Goal: Task Accomplishment & Management: Use online tool/utility

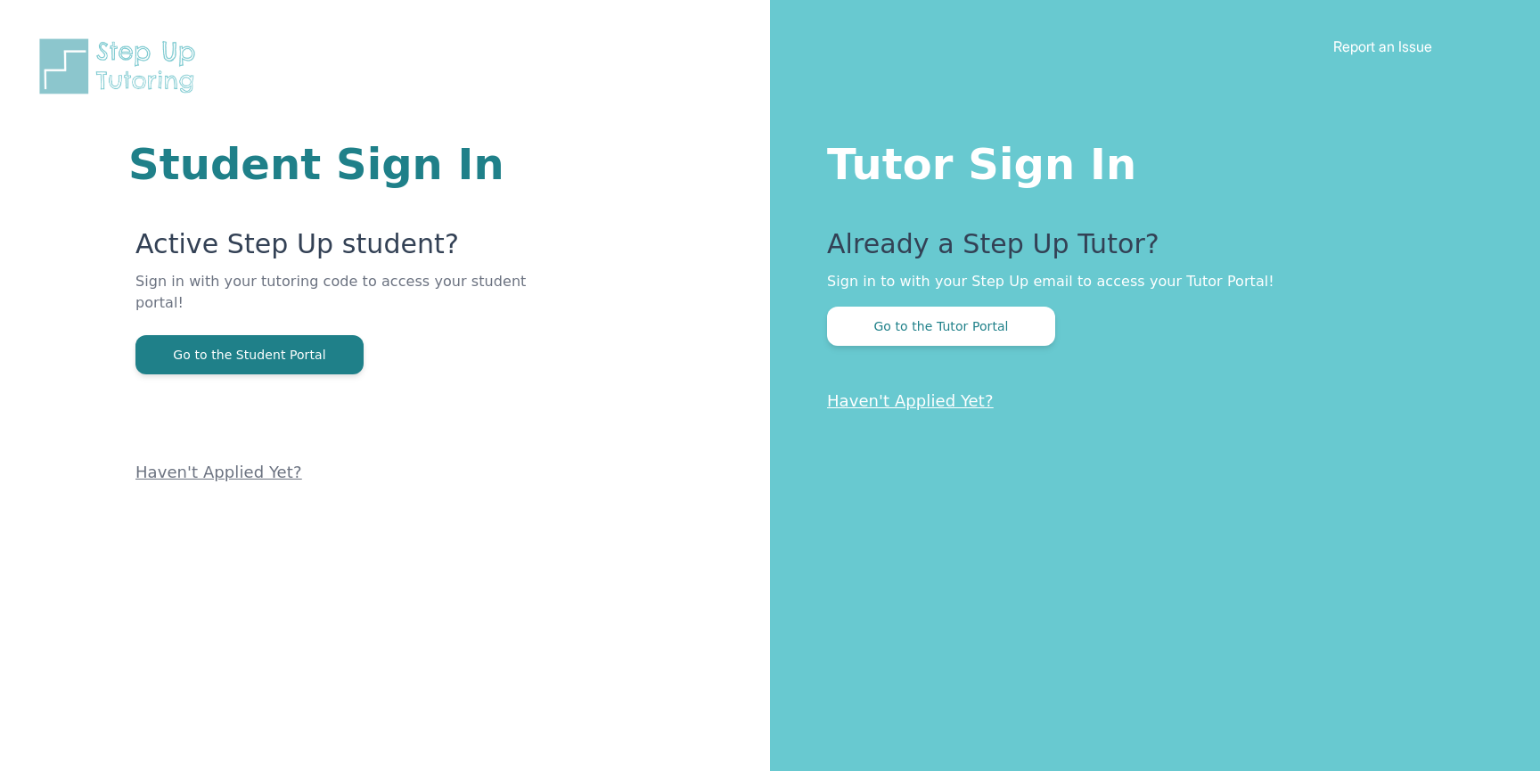
click at [947, 300] on div "Already a Step Up Tutor? Sign in to with your Step Up email to access your Tuto…" at bounding box center [1148, 287] width 642 height 118
click at [945, 317] on button "Go to the Tutor Portal" at bounding box center [941, 326] width 228 height 39
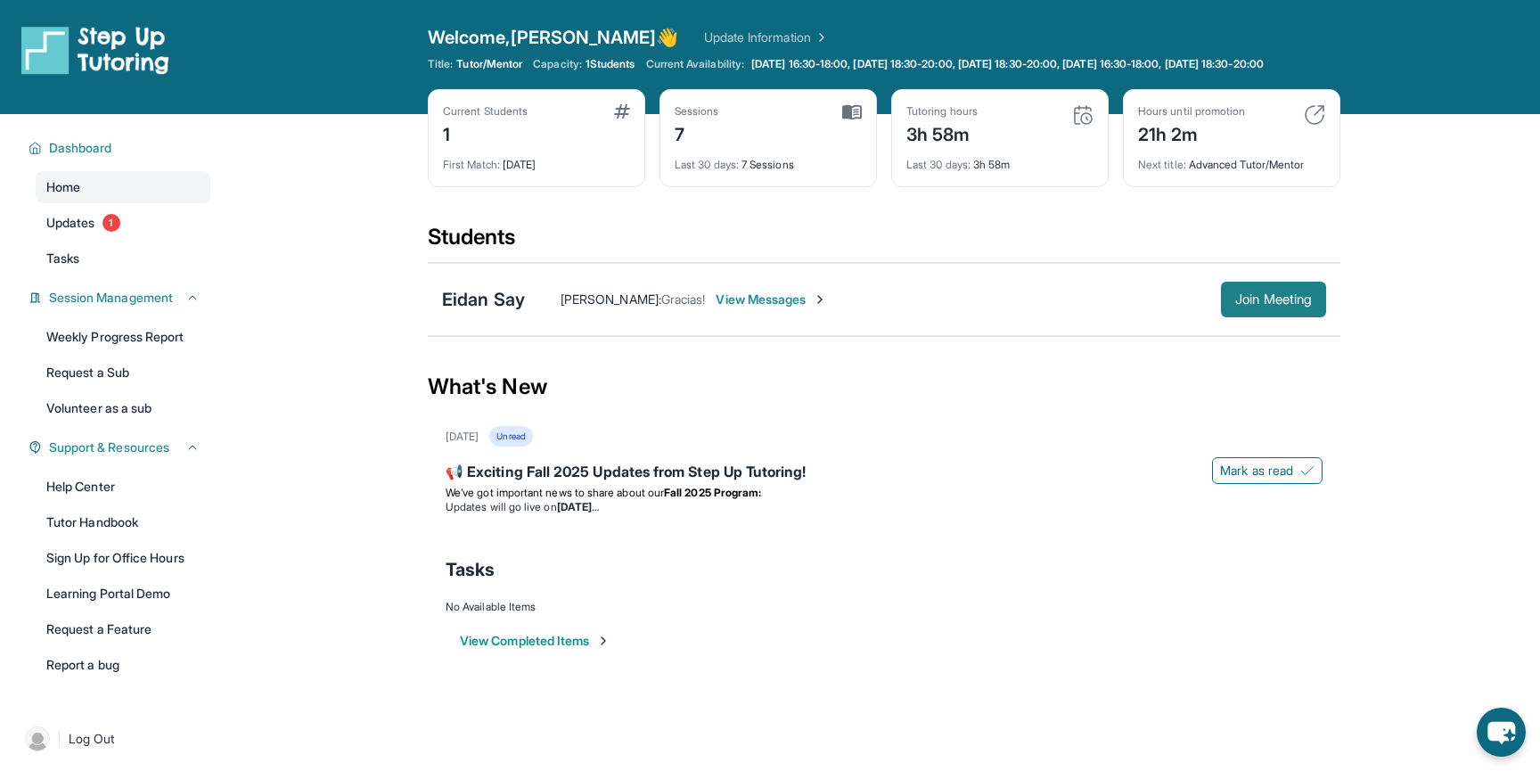
click at [1247, 305] on span "Join Meeting" at bounding box center [1273, 299] width 77 height 11
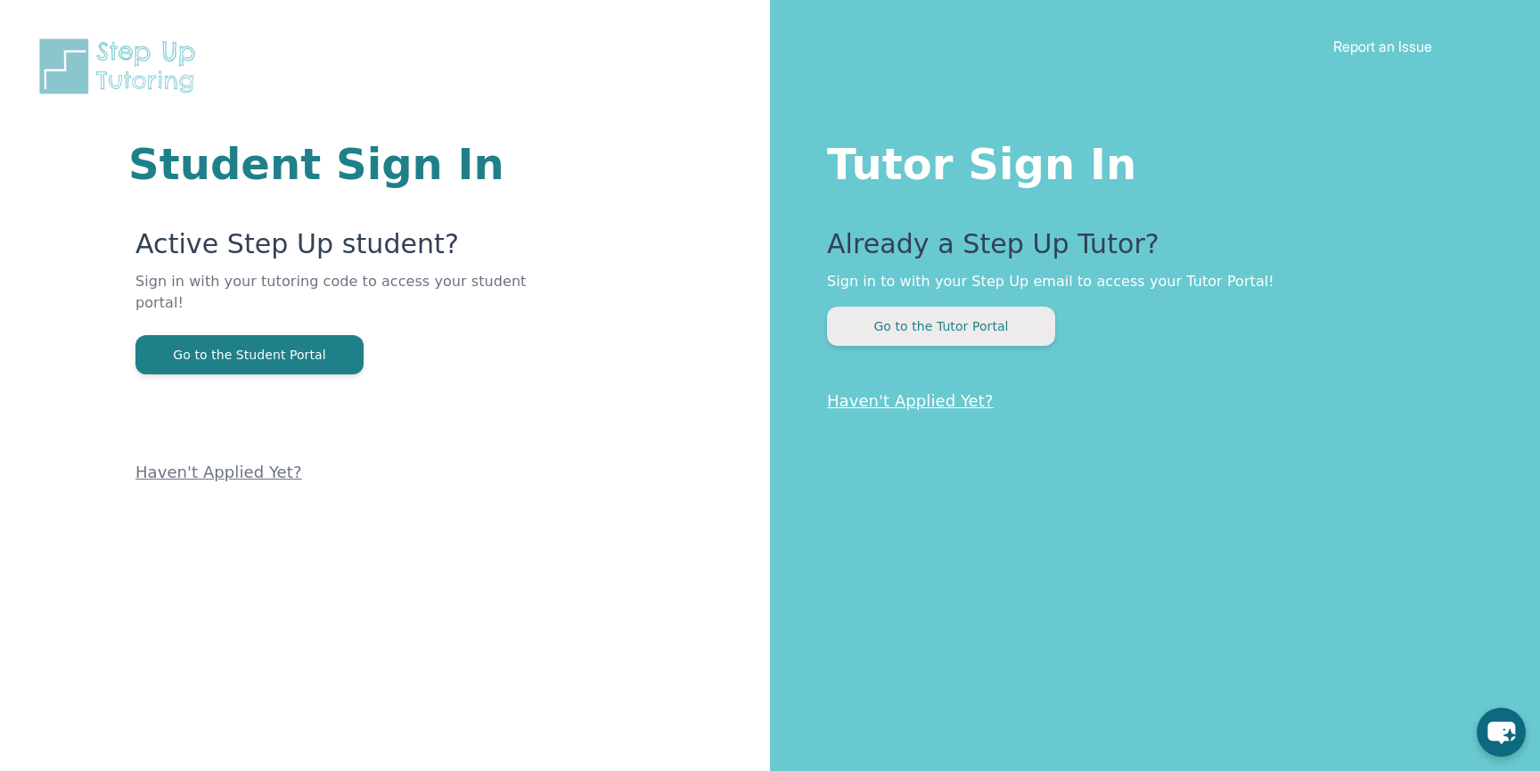
click at [926, 339] on button "Go to the Tutor Portal" at bounding box center [941, 326] width 228 height 39
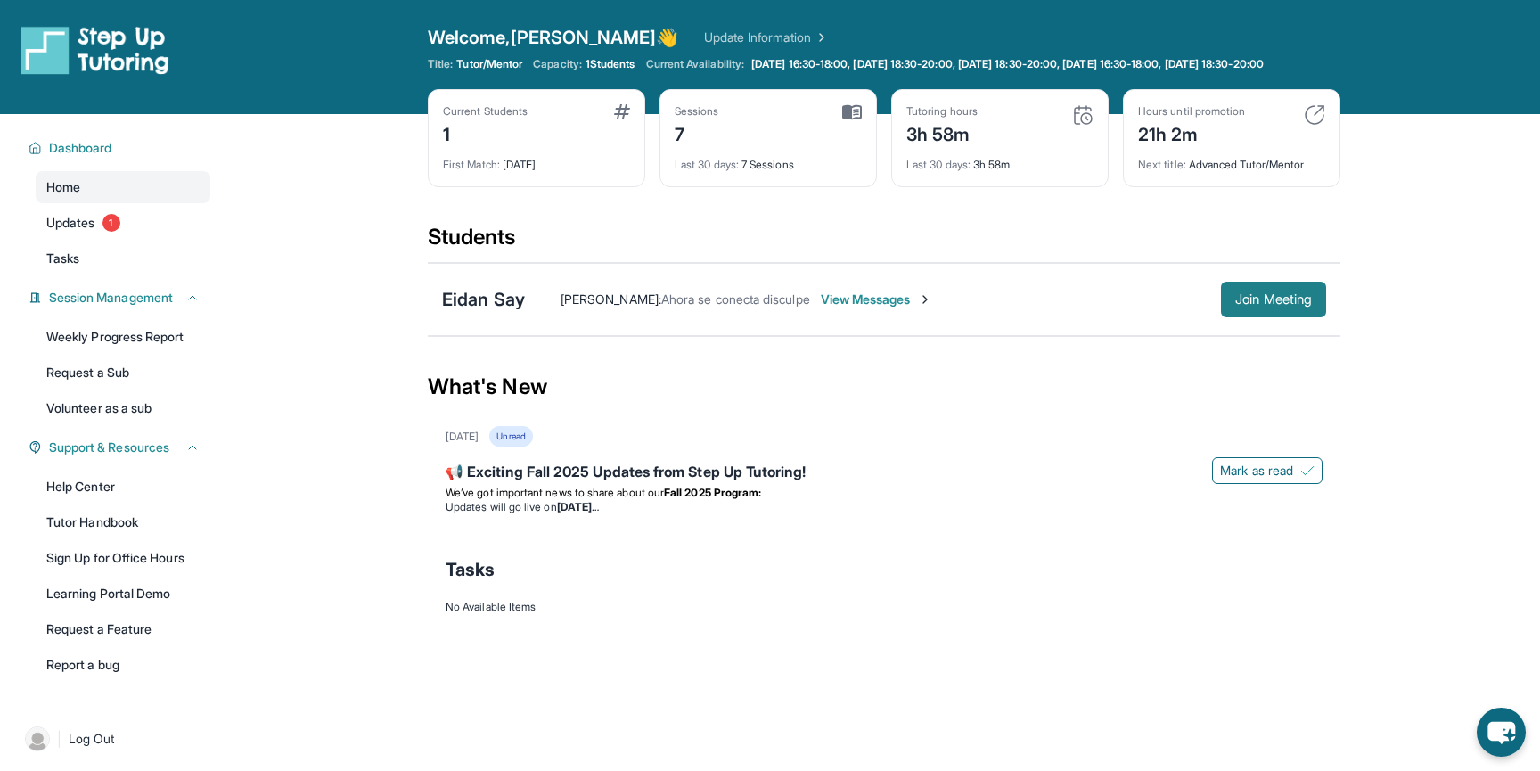
click at [1244, 305] on span "Join Meeting" at bounding box center [1273, 299] width 77 height 11
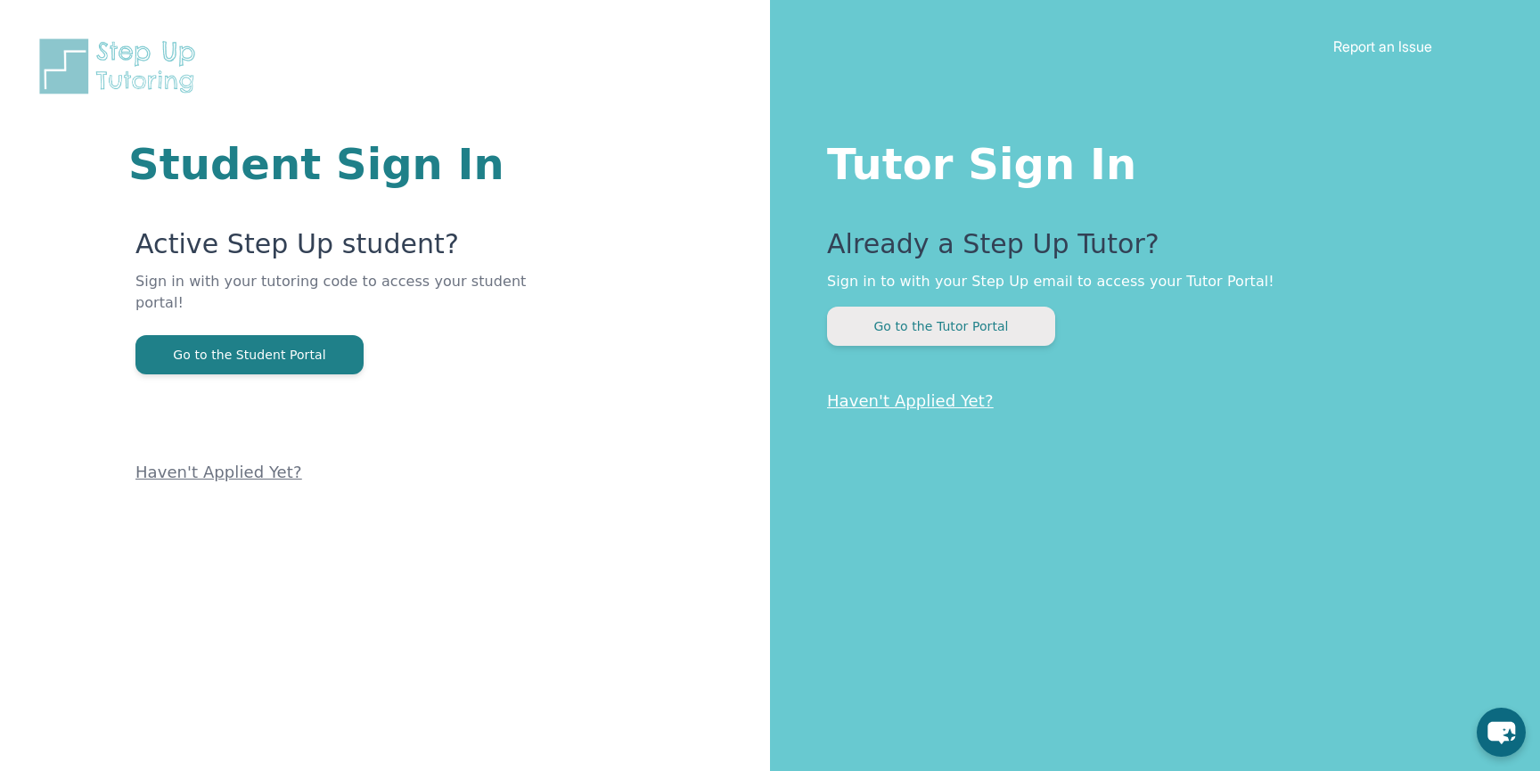
click at [932, 317] on button "Go to the Tutor Portal" at bounding box center [941, 326] width 228 height 39
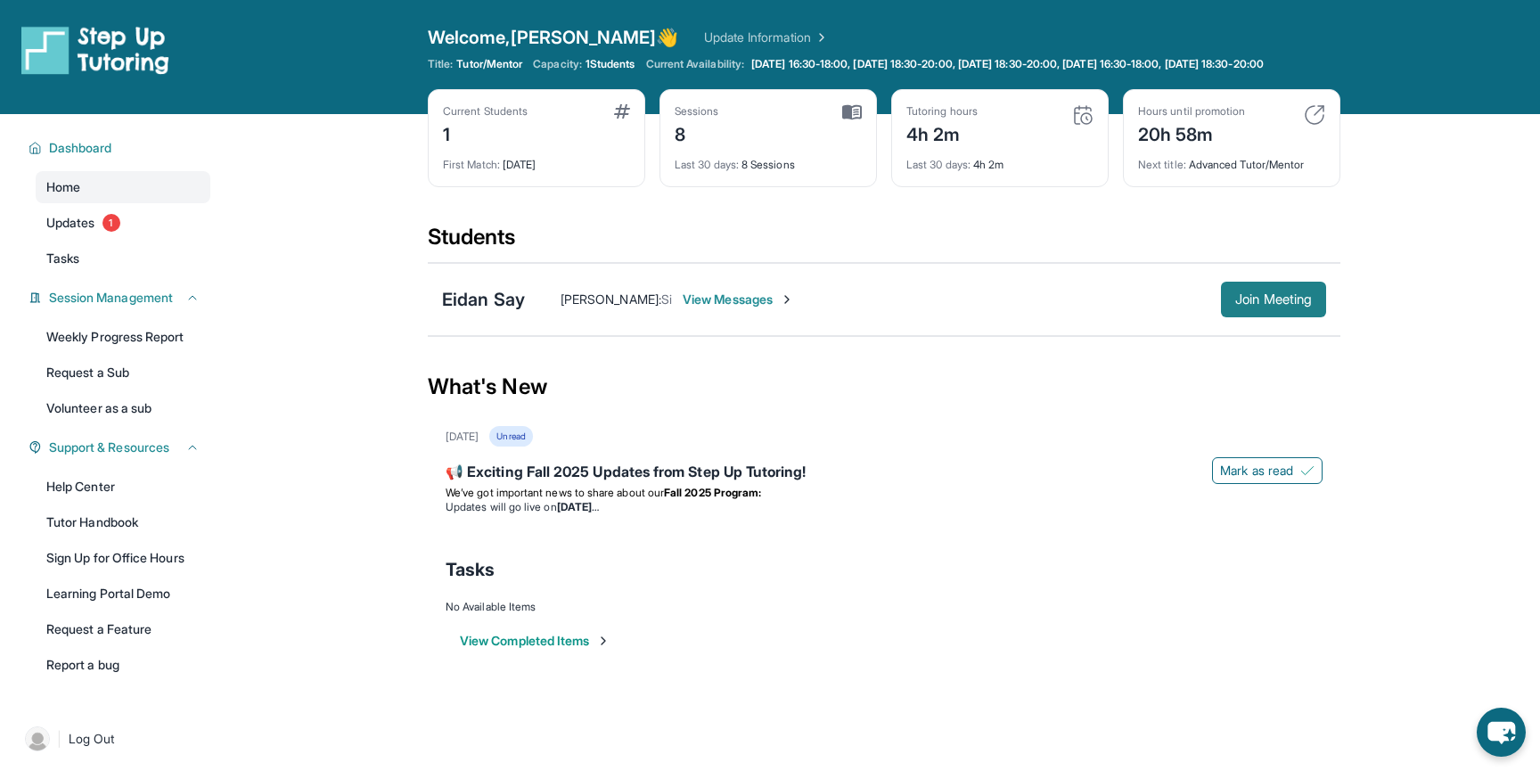
click at [1235, 305] on span "Join Meeting" at bounding box center [1273, 299] width 77 height 11
